Goal: Task Accomplishment & Management: Manage account settings

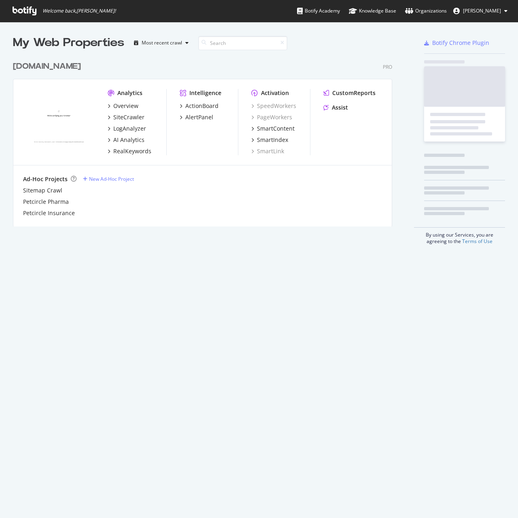
scroll to position [512, 506]
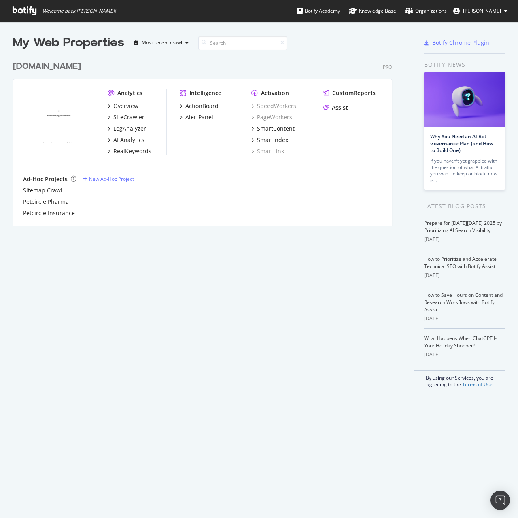
click at [33, 64] on div "[DOMAIN_NAME]" at bounding box center [47, 67] width 68 height 12
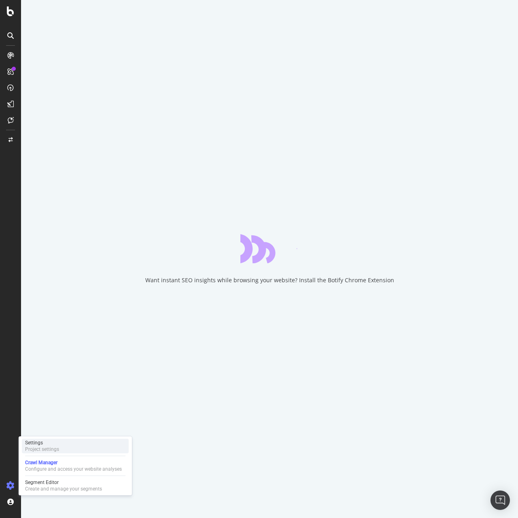
click at [58, 451] on div "Project settings" at bounding box center [42, 449] width 34 height 6
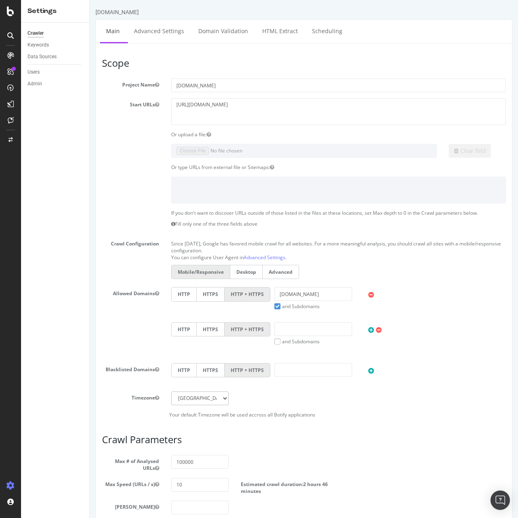
click at [54, 51] on div "Data Sources" at bounding box center [59, 57] width 62 height 12
click at [54, 56] on div "Data Sources" at bounding box center [42, 57] width 29 height 8
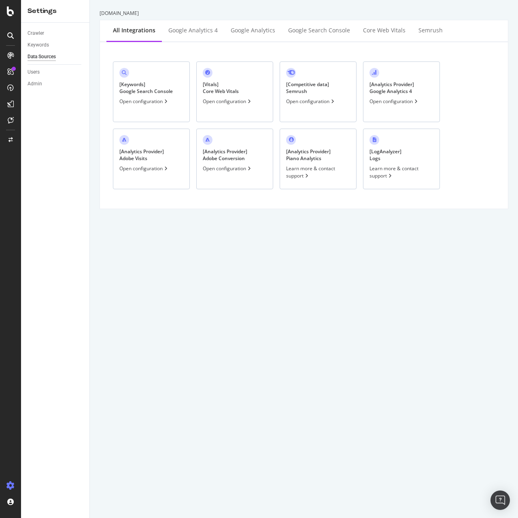
click at [54, 56] on div "Data Sources" at bounding box center [42, 57] width 28 height 8
click at [123, 83] on div "[ Keywords ] Google Search Console" at bounding box center [145, 88] width 53 height 14
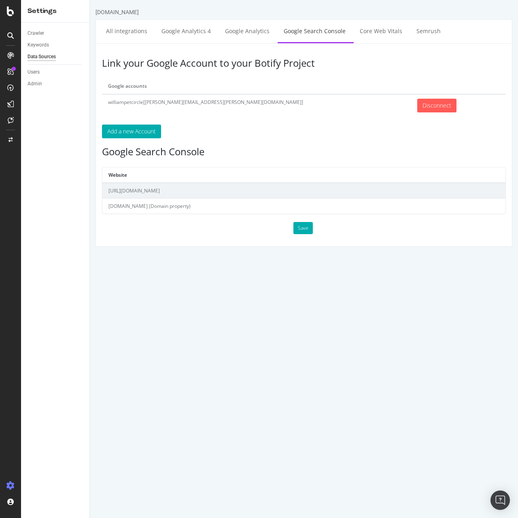
click at [170, 210] on td "[DOMAIN_NAME] (Domain property)" at bounding box center [303, 206] width 403 height 15
click at [172, 191] on td "[URL][DOMAIN_NAME]" at bounding box center [303, 191] width 403 height 16
click at [47, 44] on div "Keywords" at bounding box center [38, 45] width 21 height 8
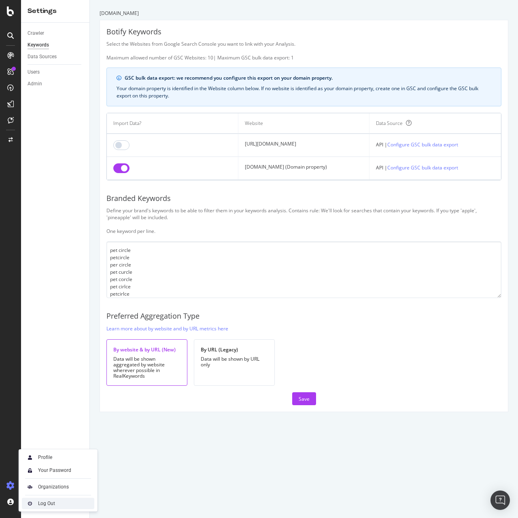
click at [36, 508] on div "Log Out" at bounding box center [58, 503] width 72 height 11
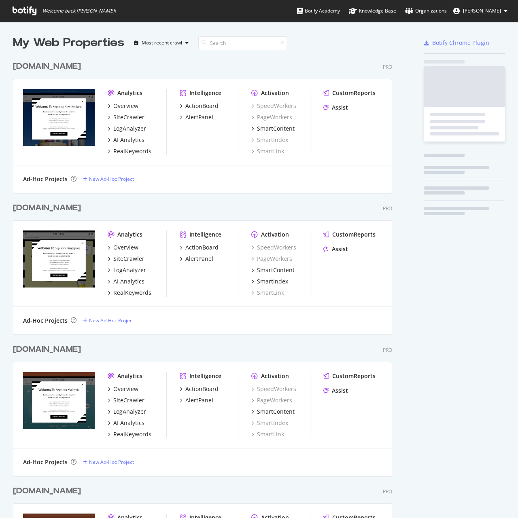
scroll to position [1374, 380]
